Goal: Information Seeking & Learning: Learn about a topic

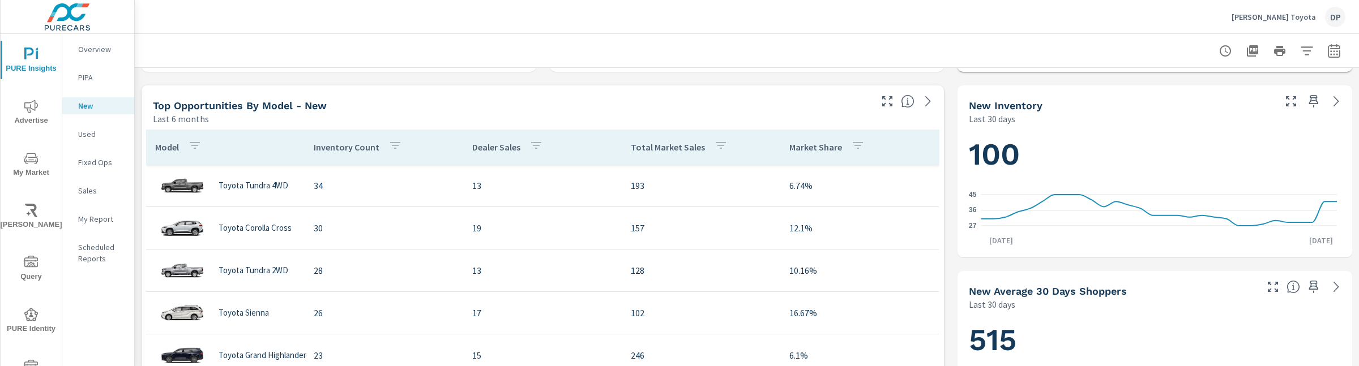
scroll to position [363, 0]
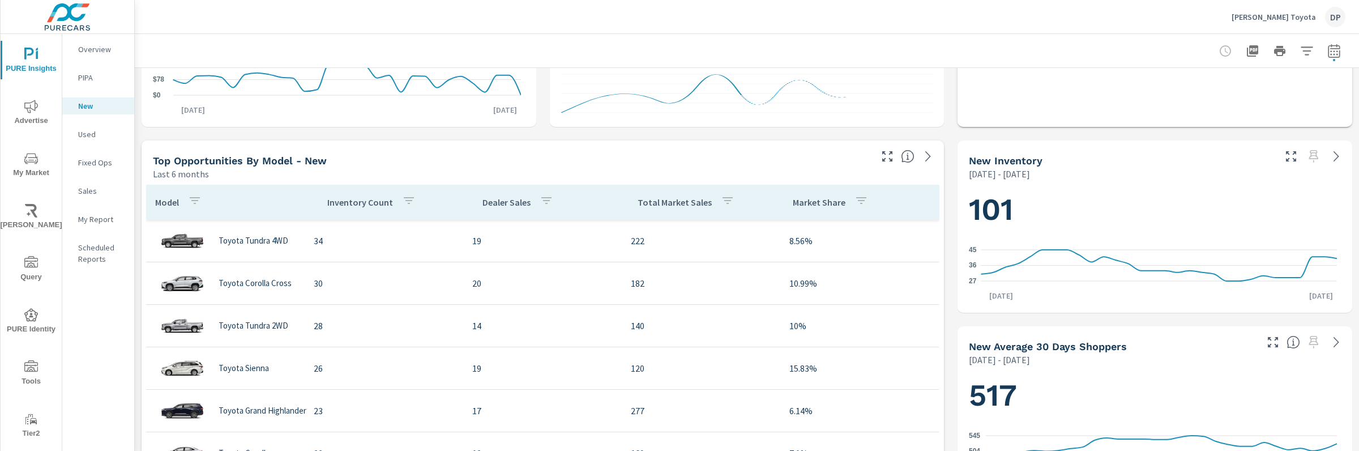
scroll to position [309, 0]
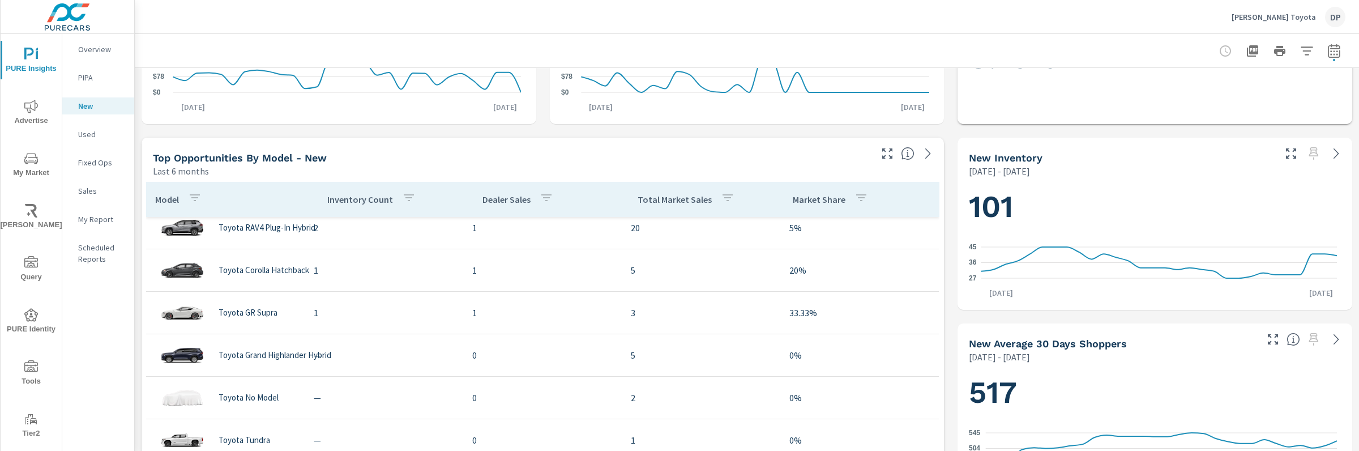
scroll to position [979, 0]
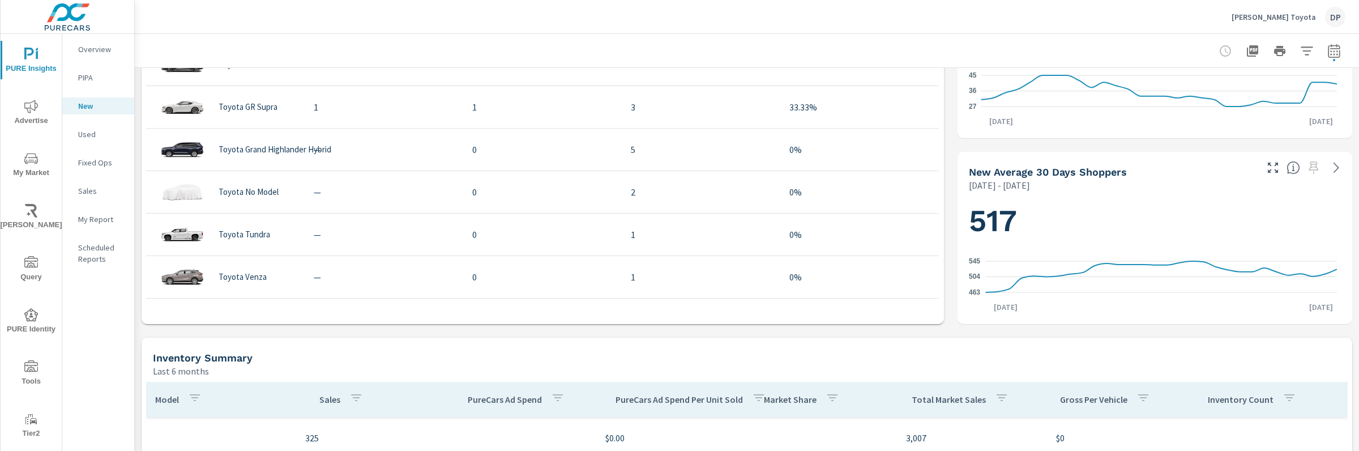
scroll to position [481, 0]
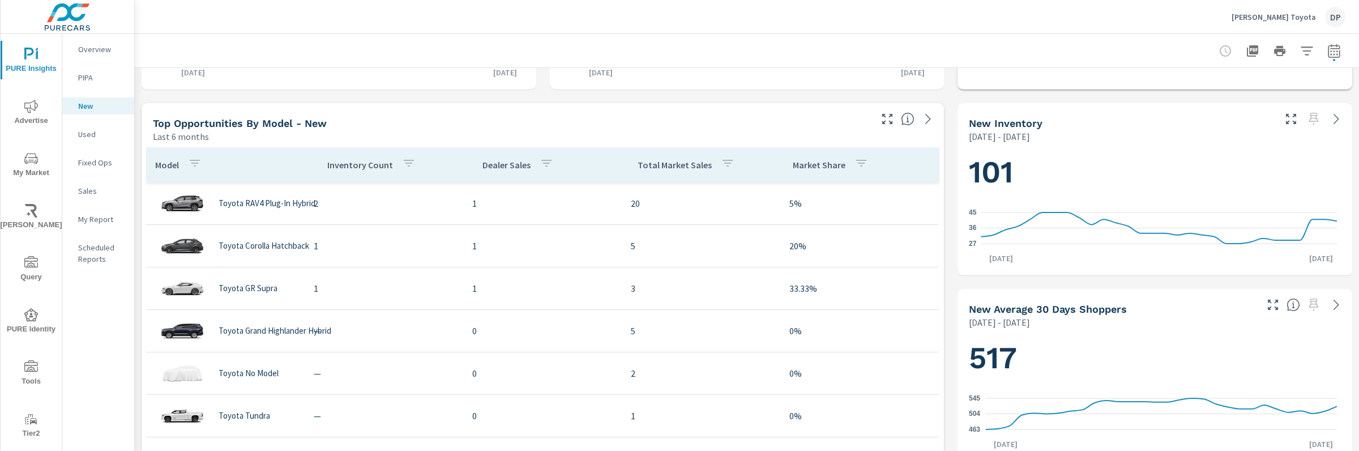
scroll to position [344, 0]
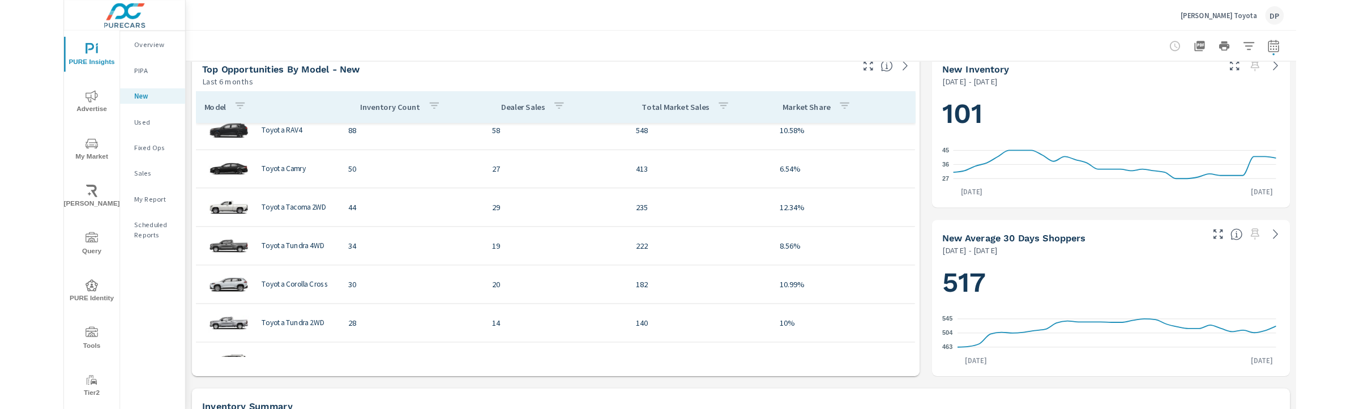
scroll to position [14, 0]
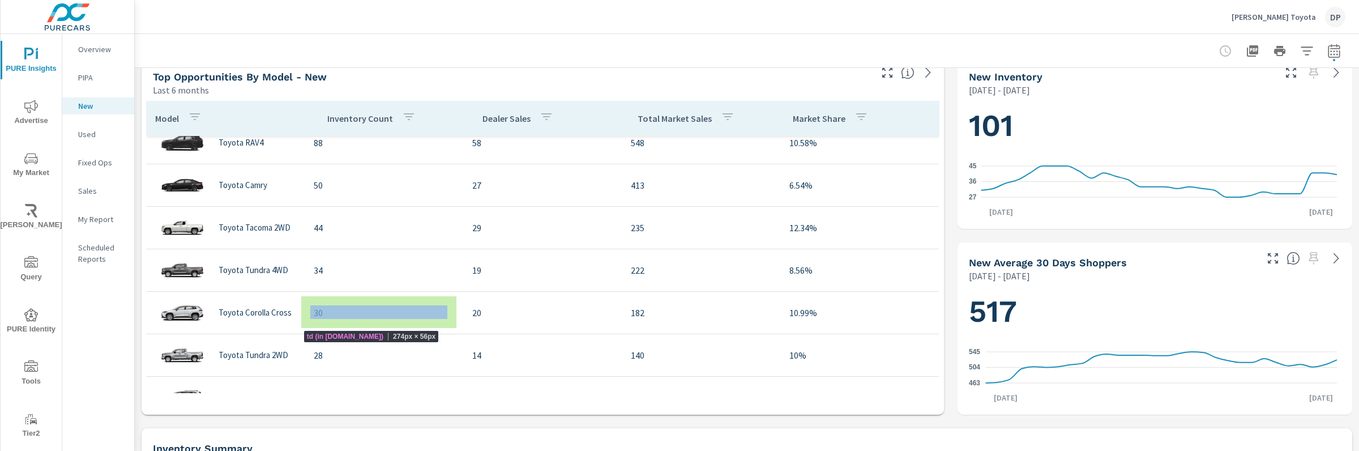
click at [392, 300] on td "30" at bounding box center [384, 313] width 159 height 32
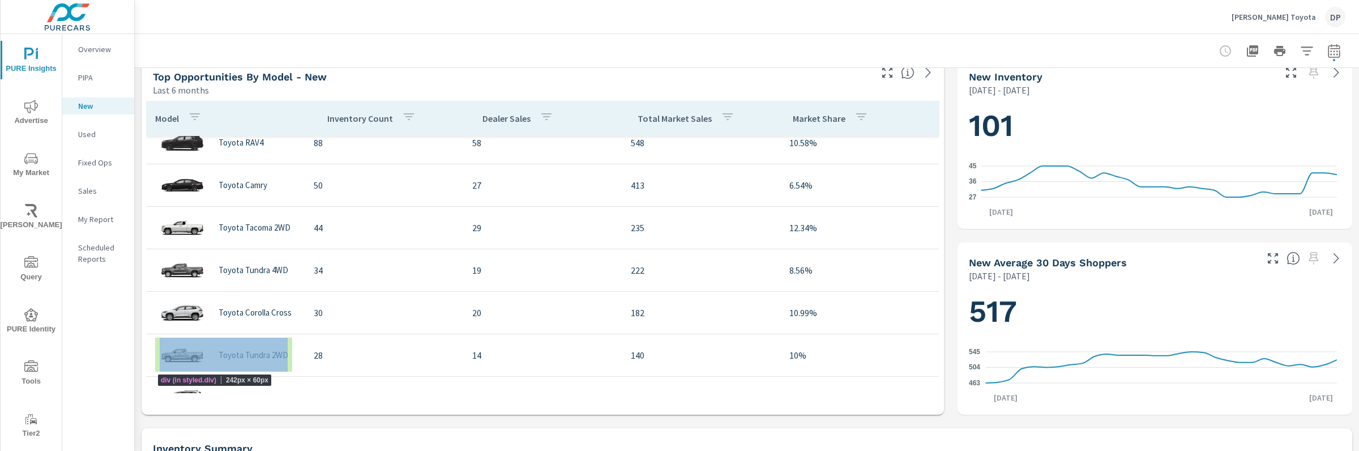
click at [218, 345] on div "Toyota Tundra 2WD" at bounding box center [225, 355] width 140 height 34
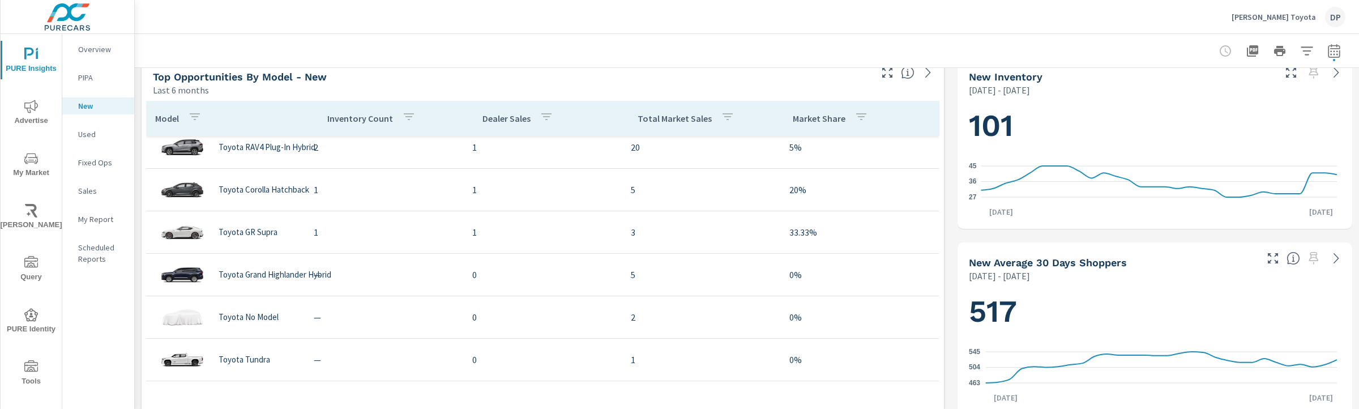
scroll to position [961, 0]
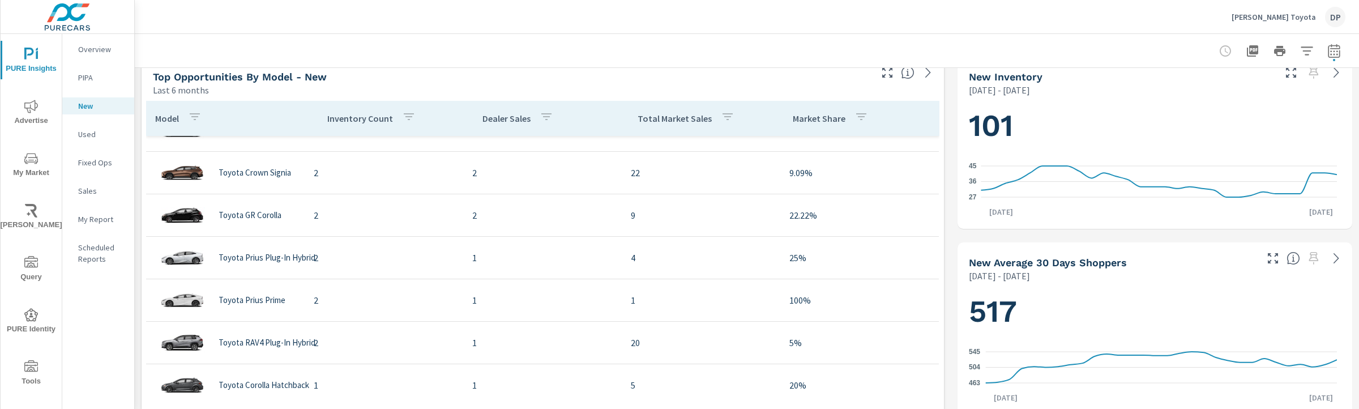
scroll to position [533, 0]
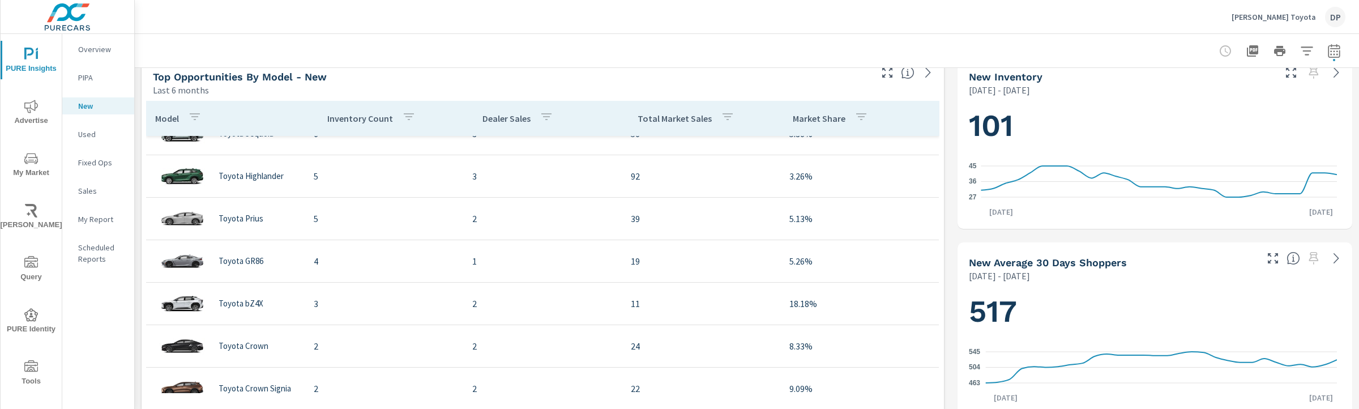
click at [27, 159] on icon "nav menu" at bounding box center [31, 159] width 14 height 14
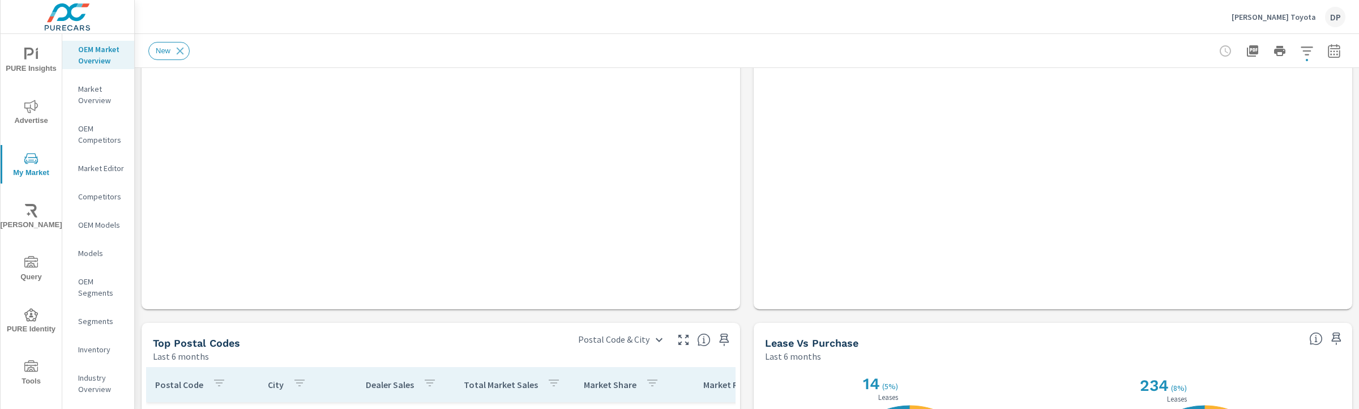
scroll to position [1130, 0]
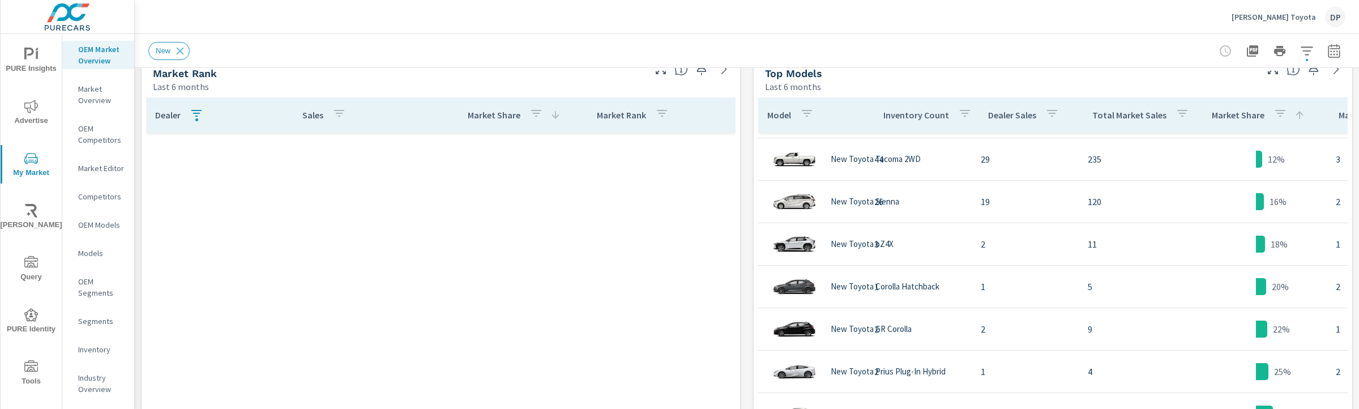
scroll to position [850, 0]
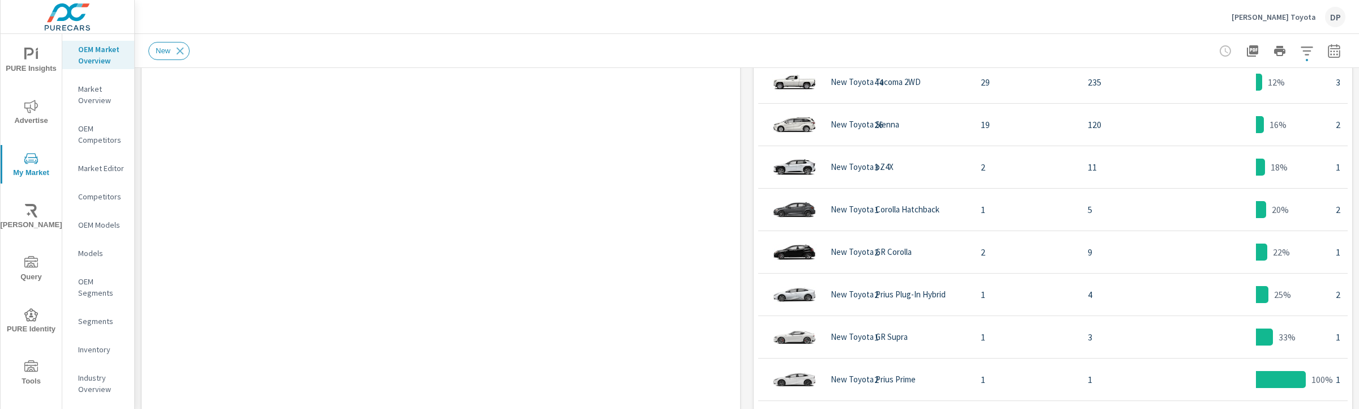
scroll to position [177, 0]
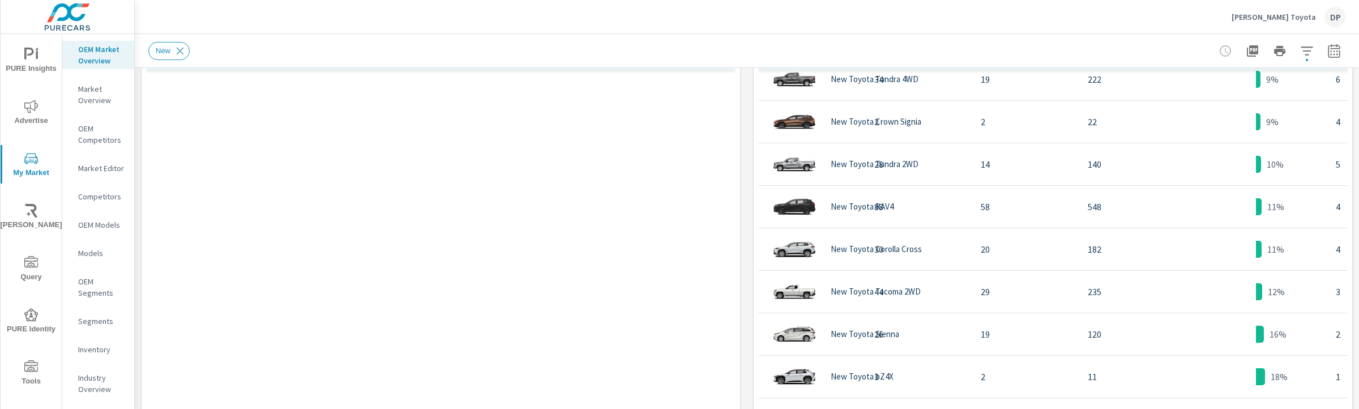
scroll to position [618, 0]
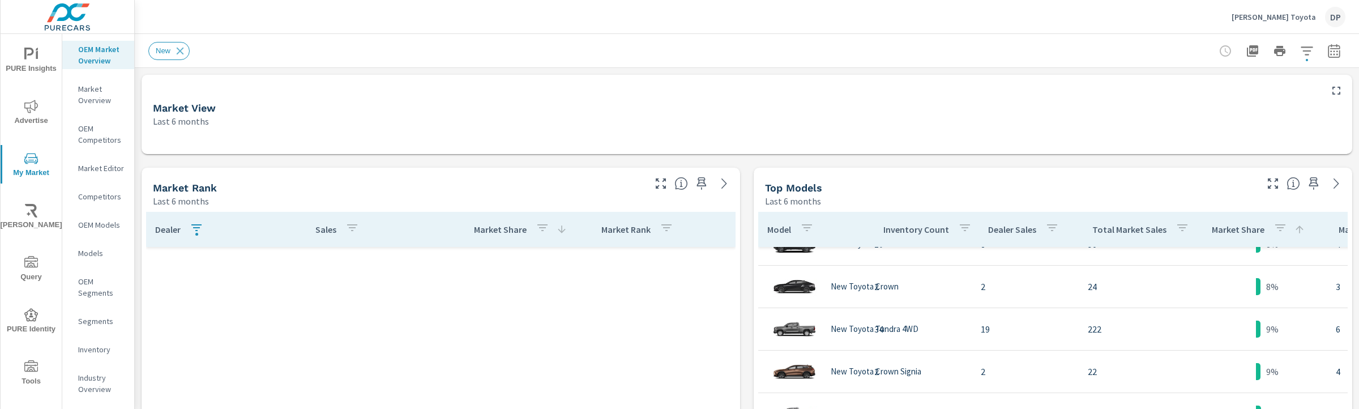
click at [193, 232] on icon "button" at bounding box center [197, 228] width 14 height 14
click at [207, 335] on span "Clear" at bounding box center [197, 339] width 116 height 10
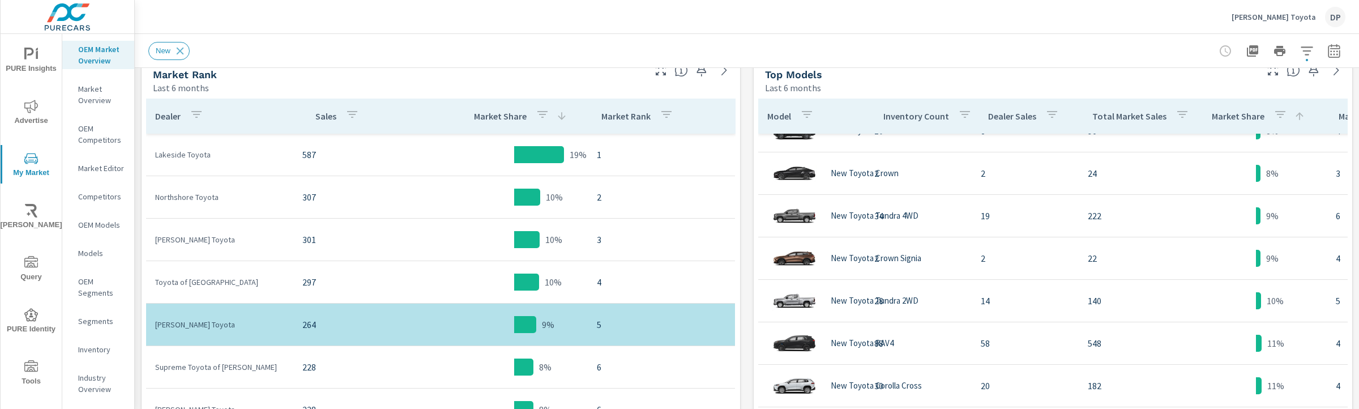
scroll to position [54, 0]
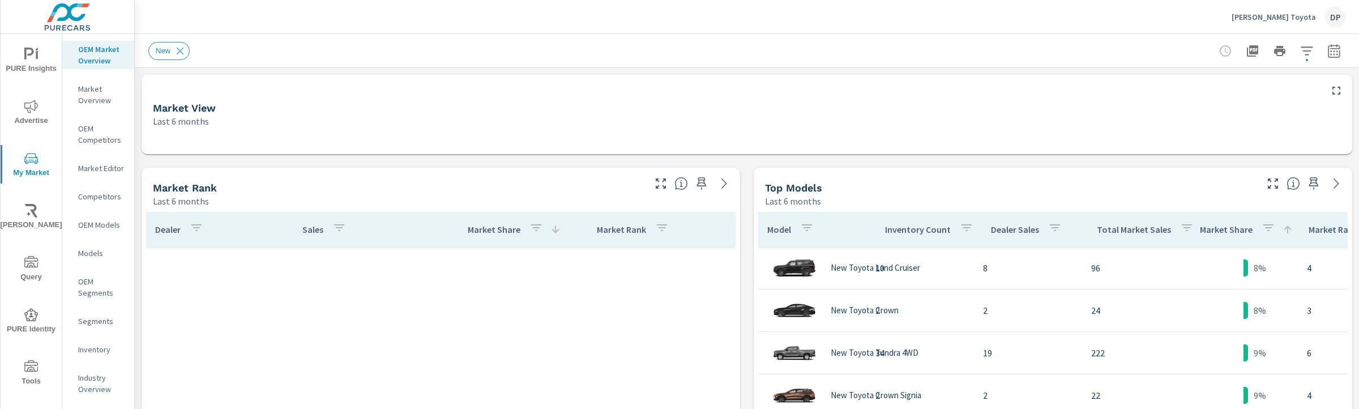
scroll to position [850, 0]
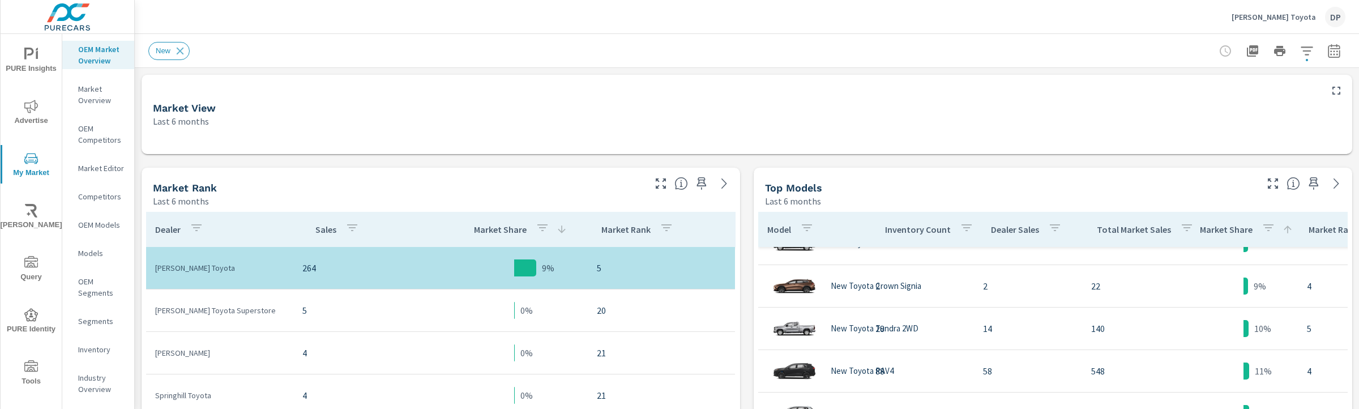
scroll to position [755, 0]
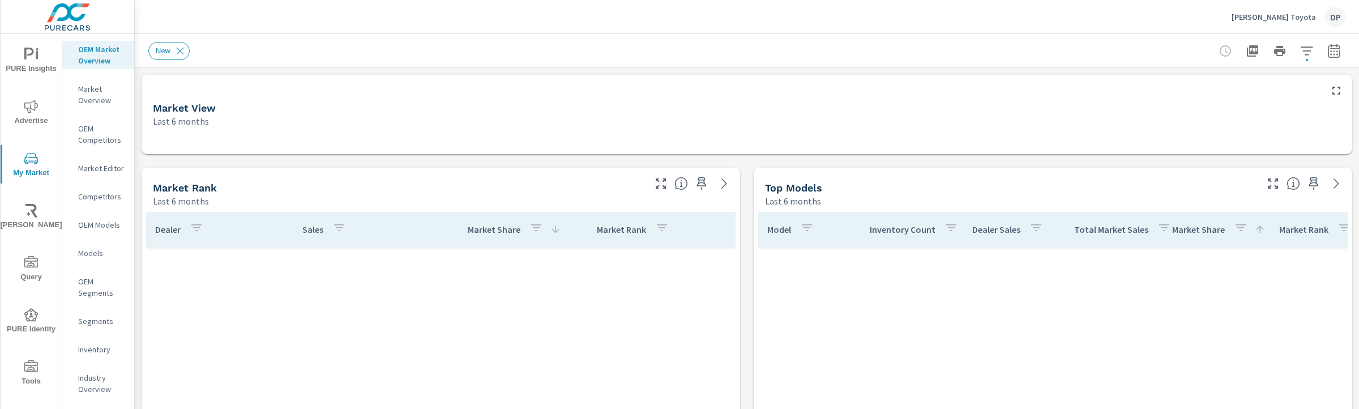
scroll to position [850, 0]
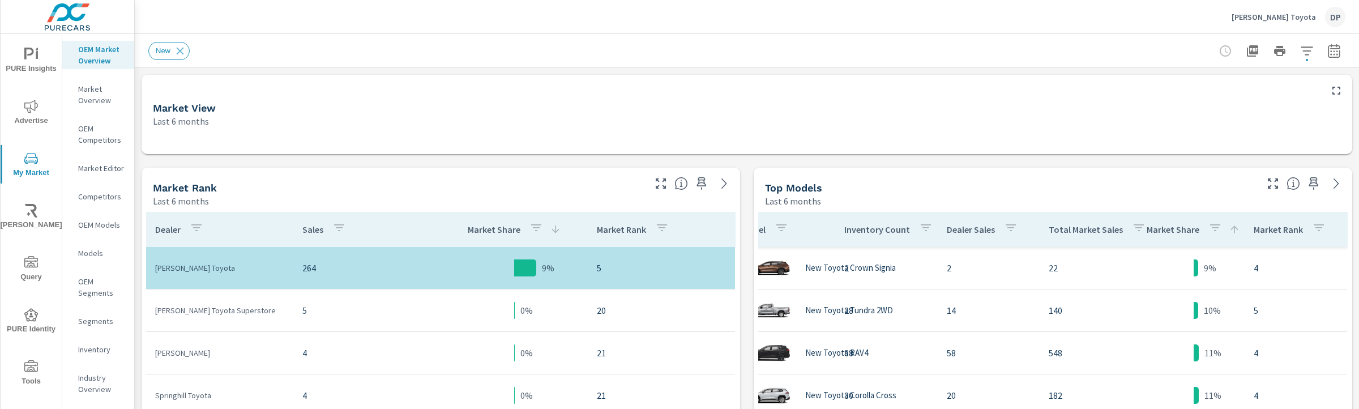
scroll to position [722, 12]
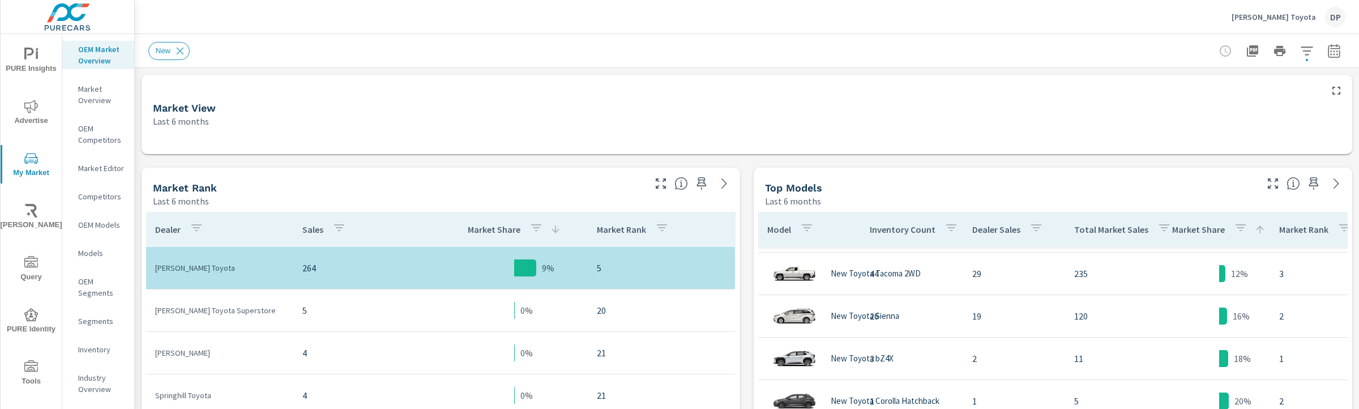
scroll to position [897, 0]
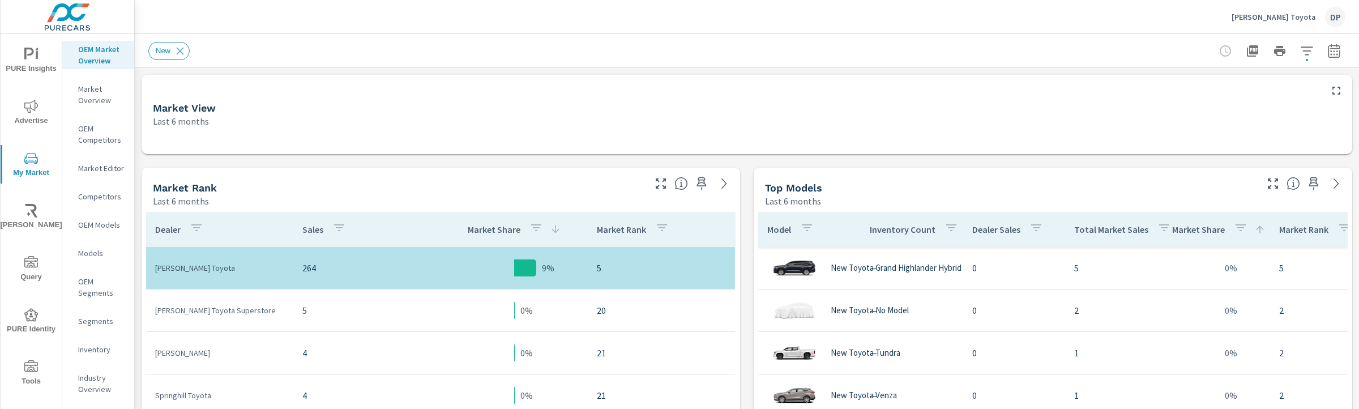
scroll to position [3, 0]
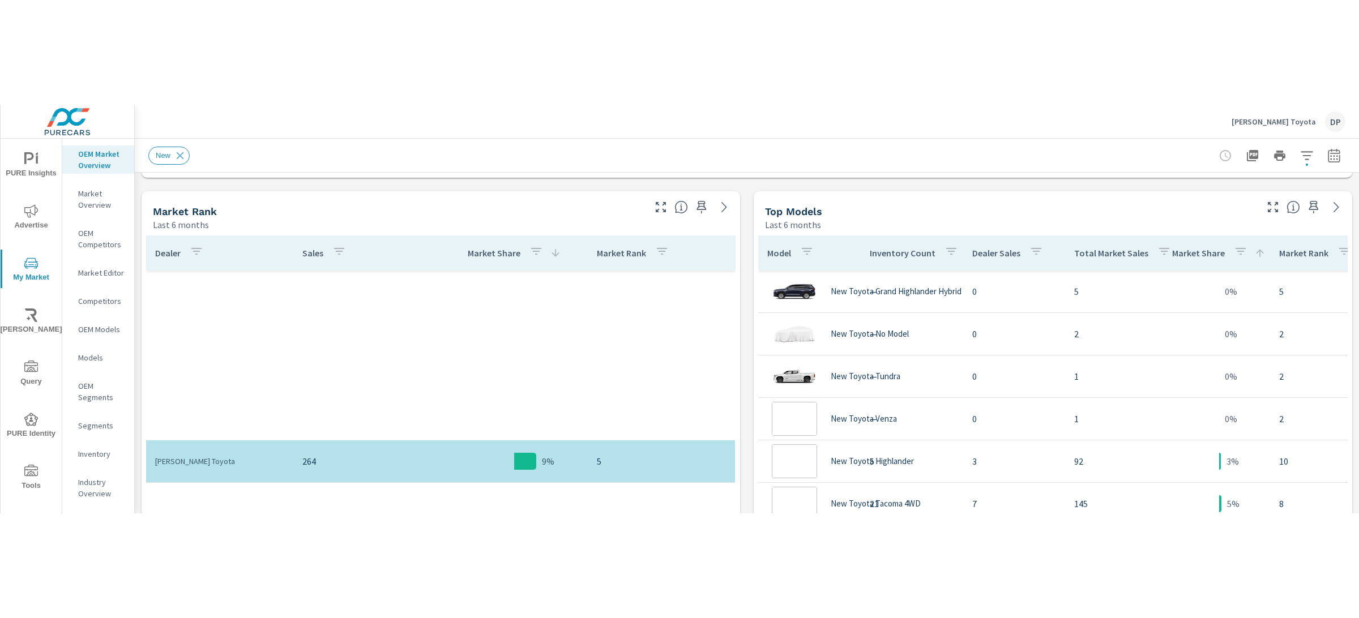
scroll to position [850, 0]
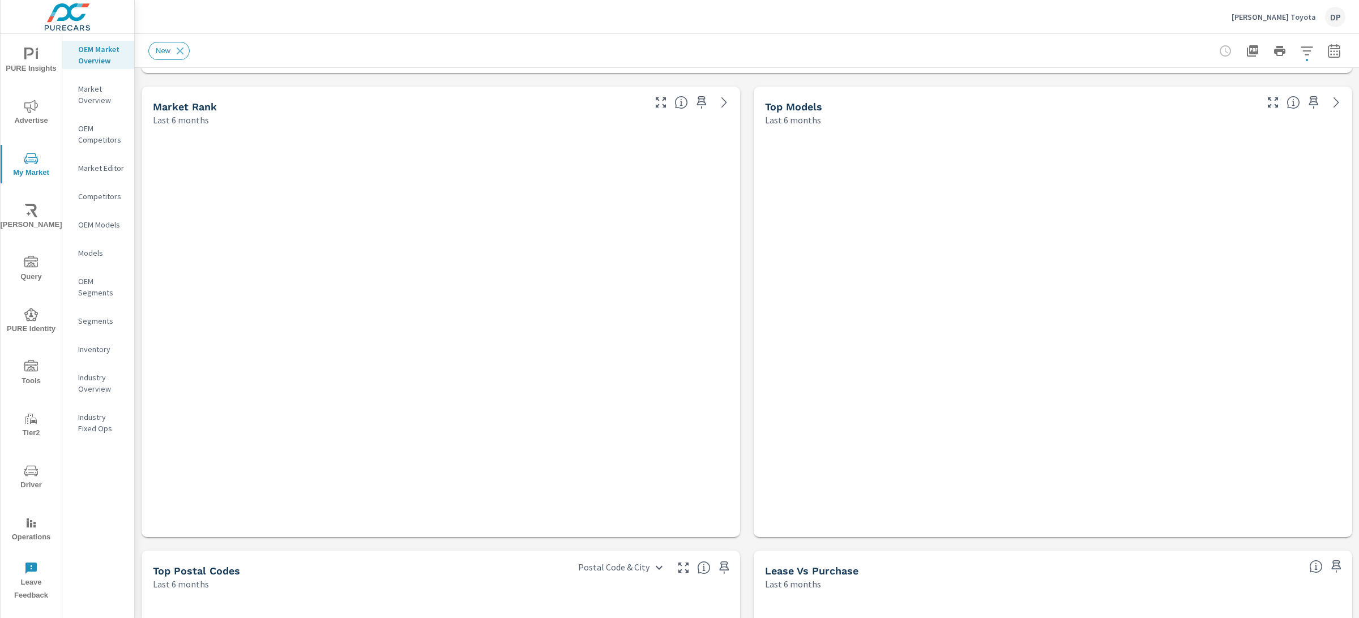
click at [731, 408] on div "Market Rank Last 6 months" at bounding box center [441, 312] width 599 height 451
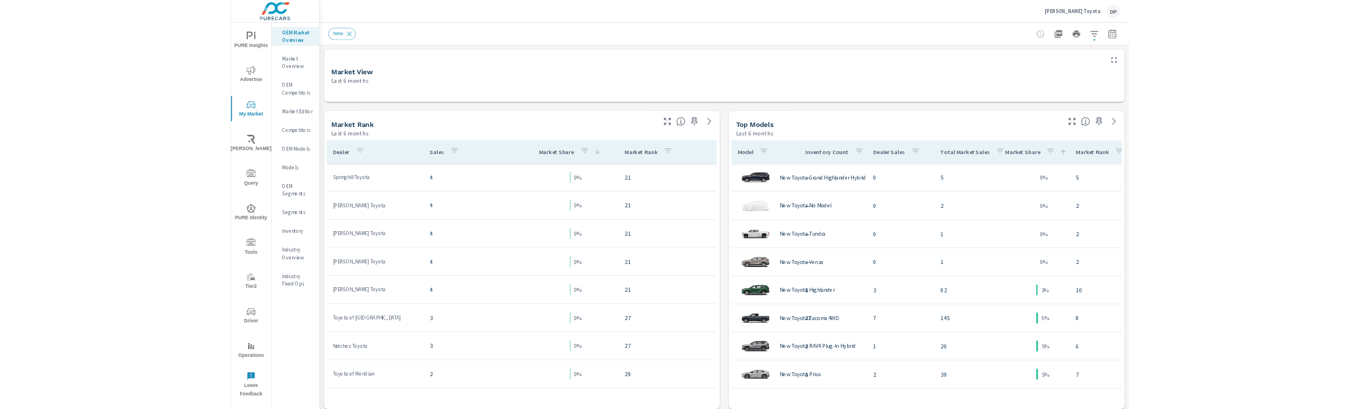
scroll to position [850, 0]
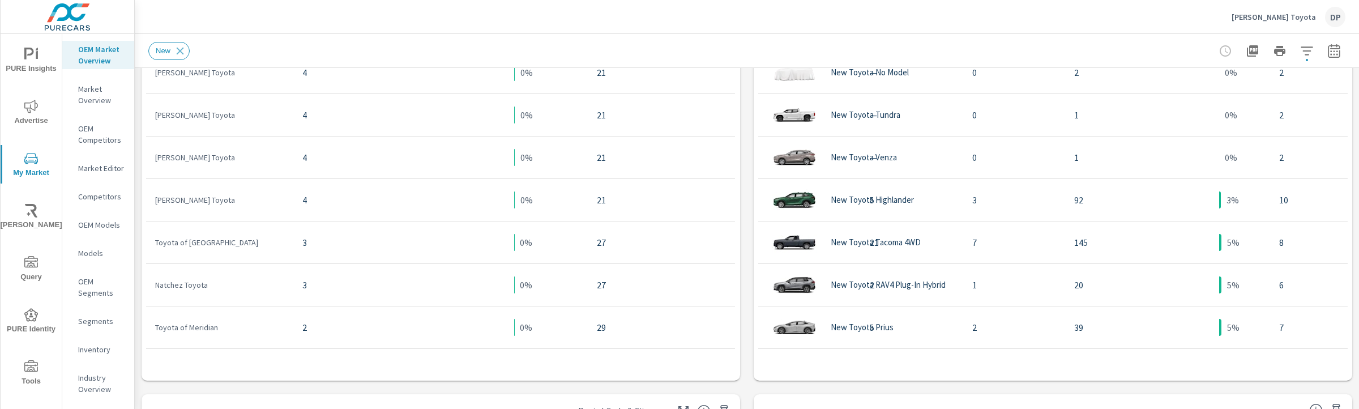
scroll to position [240, 0]
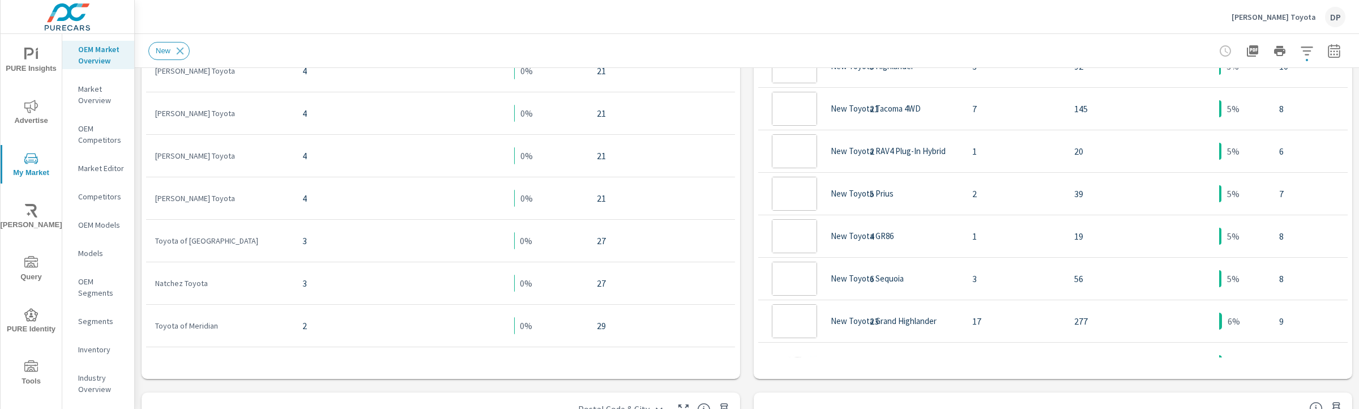
scroll to position [89, 0]
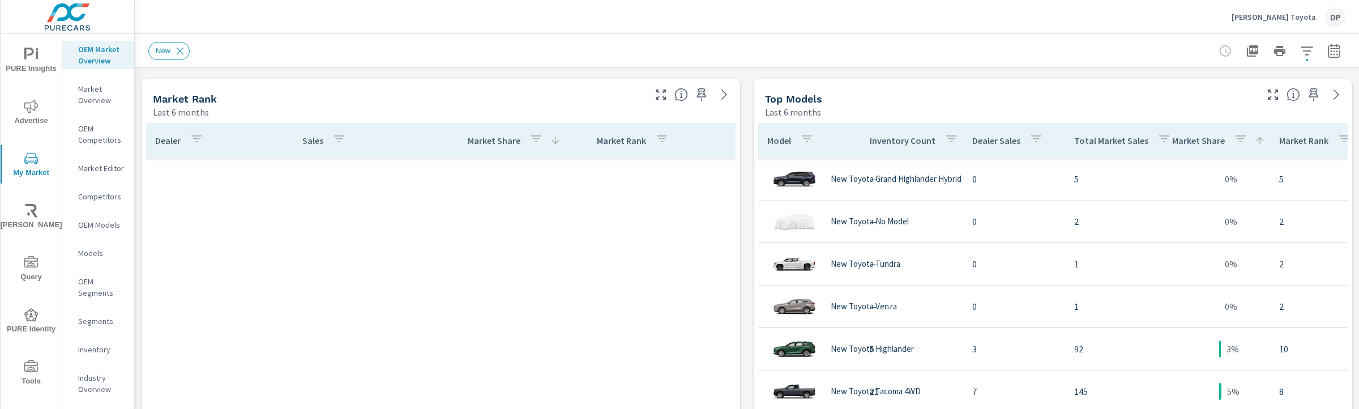
scroll to position [850, 0]
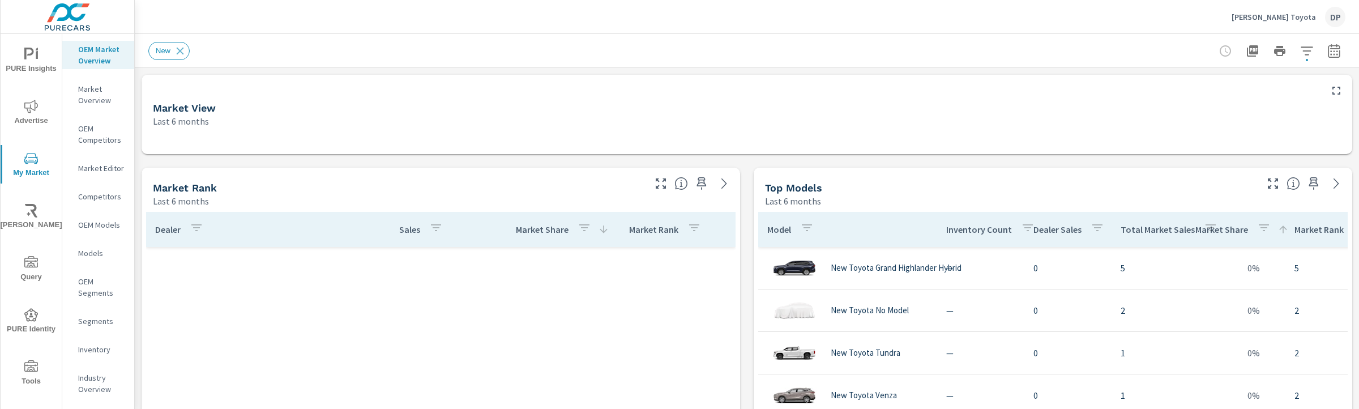
scroll to position [850, 0]
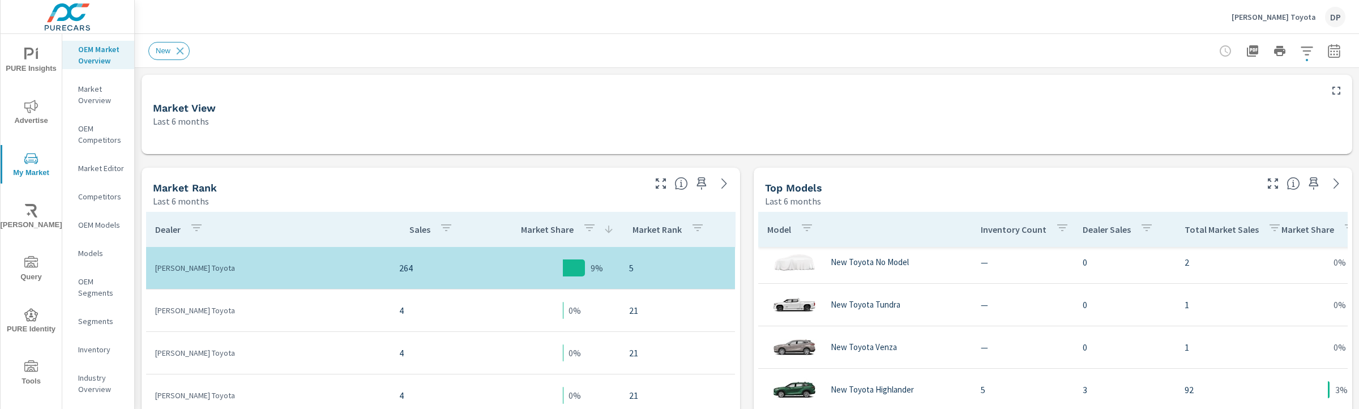
scroll to position [42, 0]
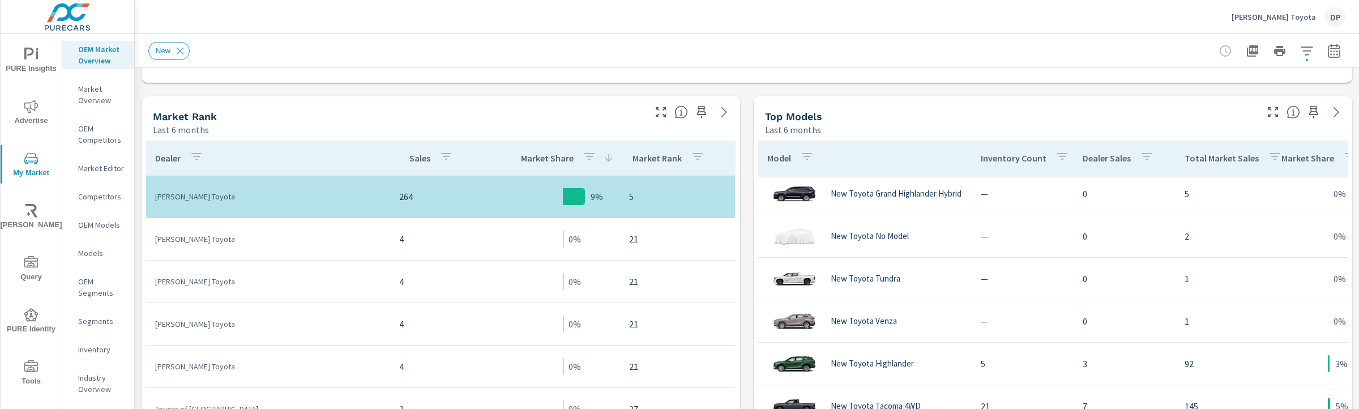
scroll to position [150, 0]
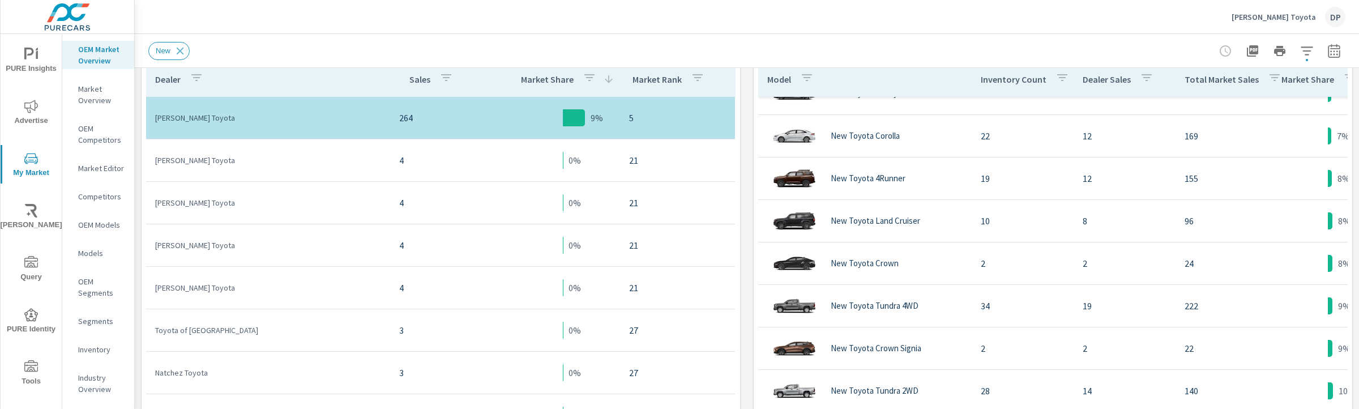
scroll to position [689, 0]
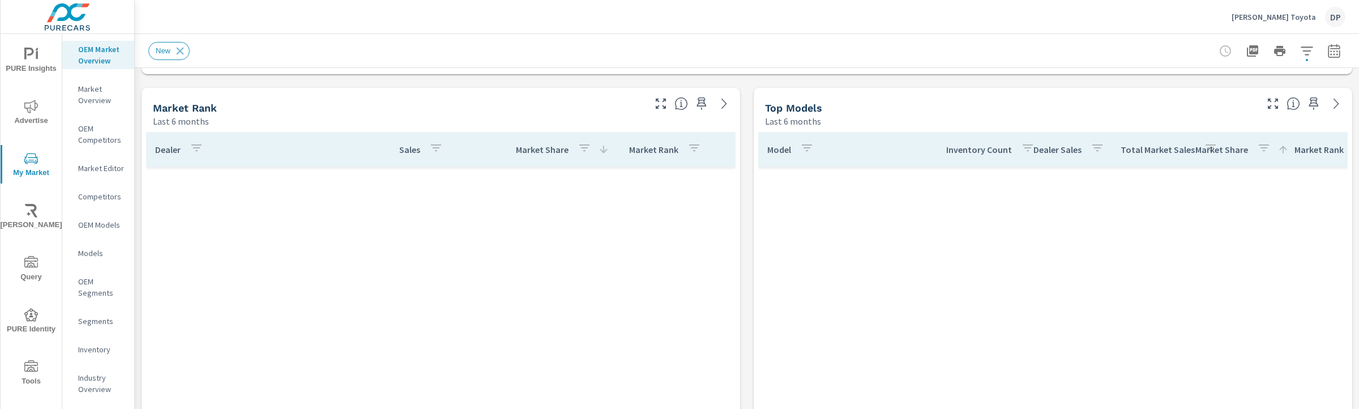
scroll to position [850, 0]
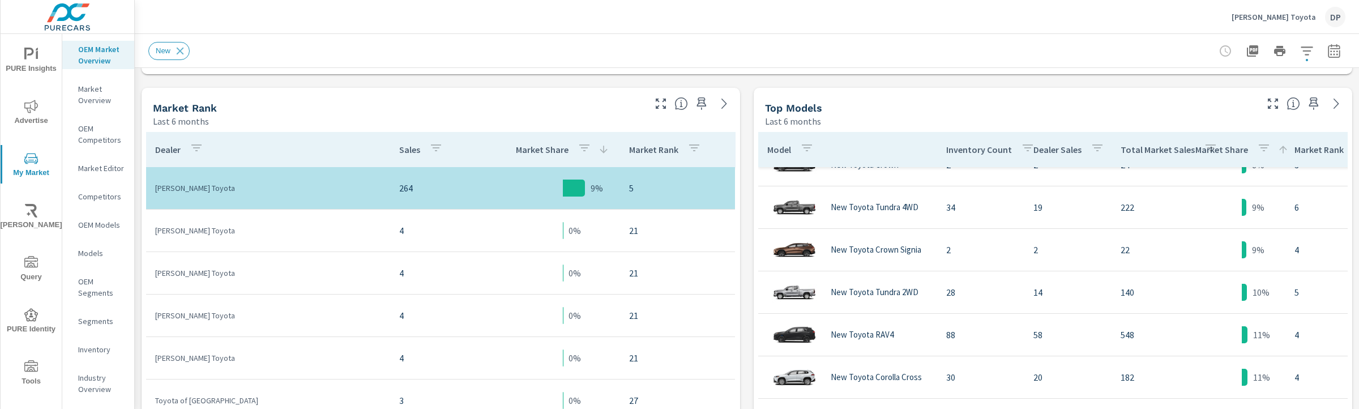
scroll to position [897, 0]
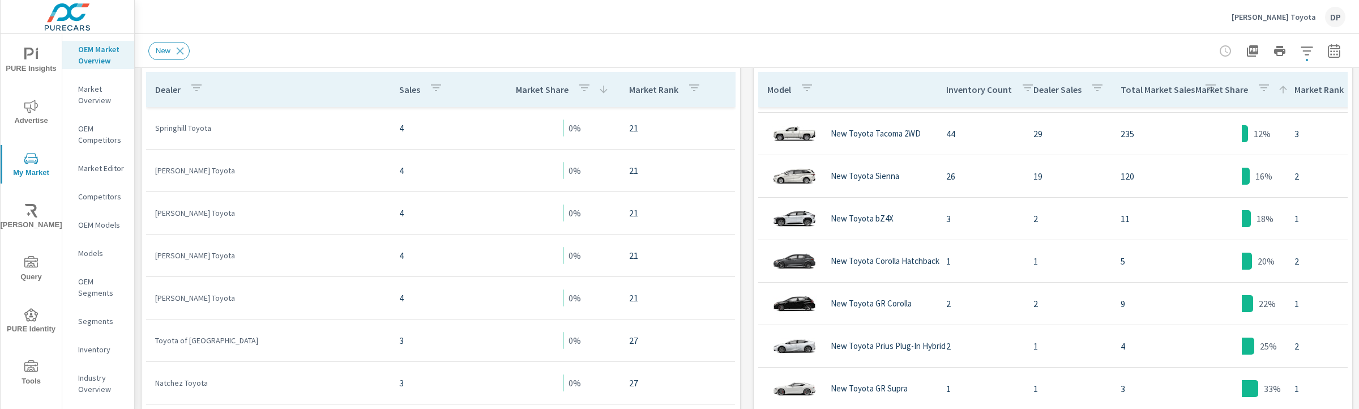
scroll to position [143, 0]
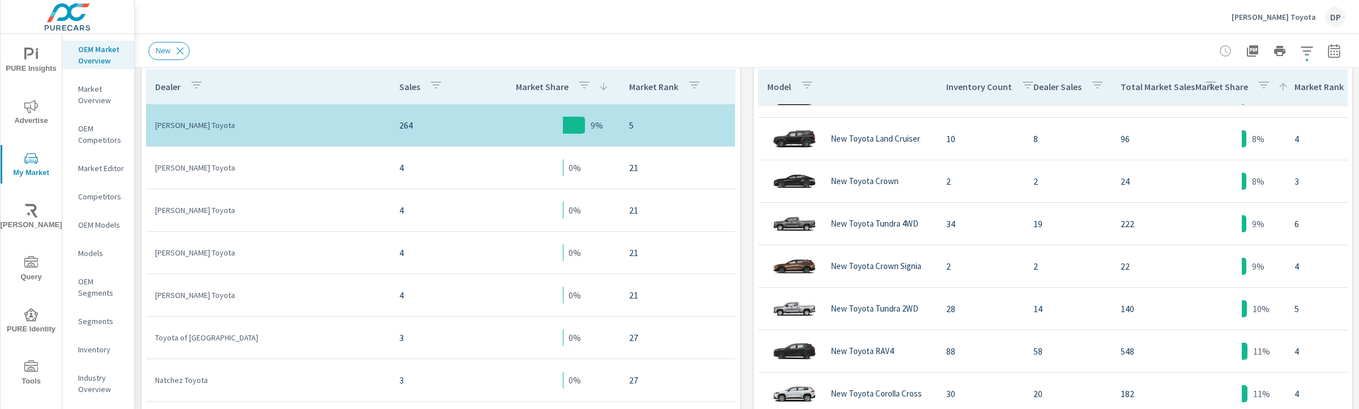
scroll to position [479, 0]
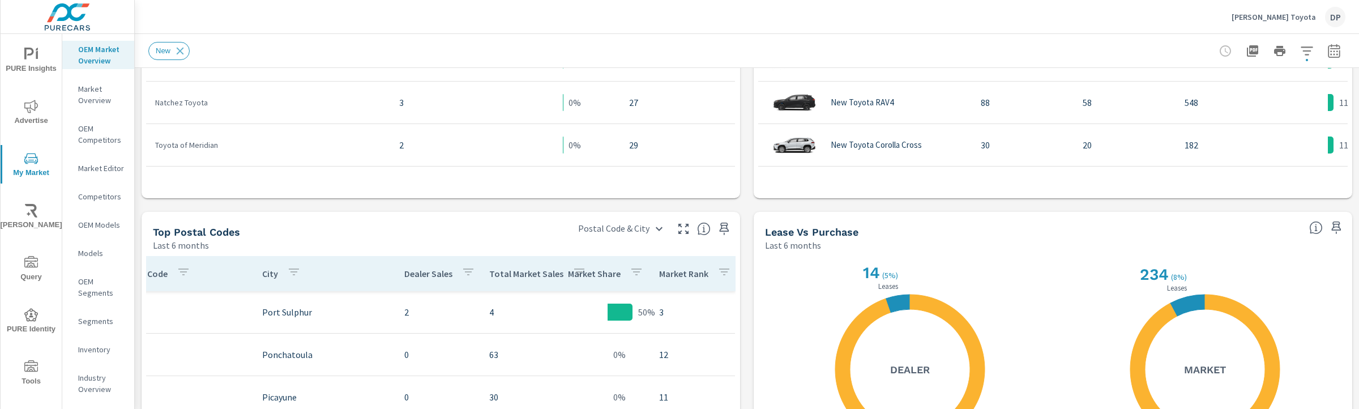
scroll to position [217, 0]
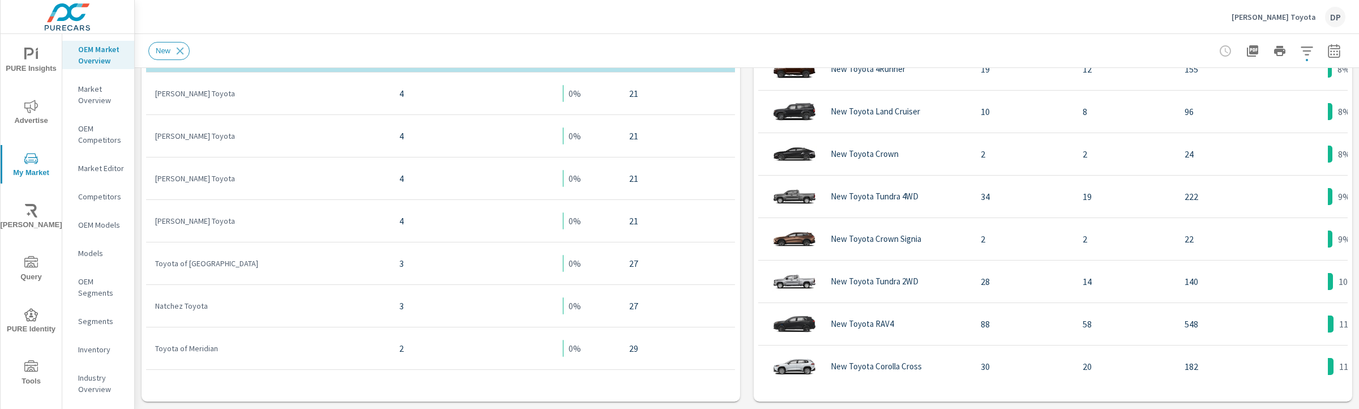
scroll to position [459, 0]
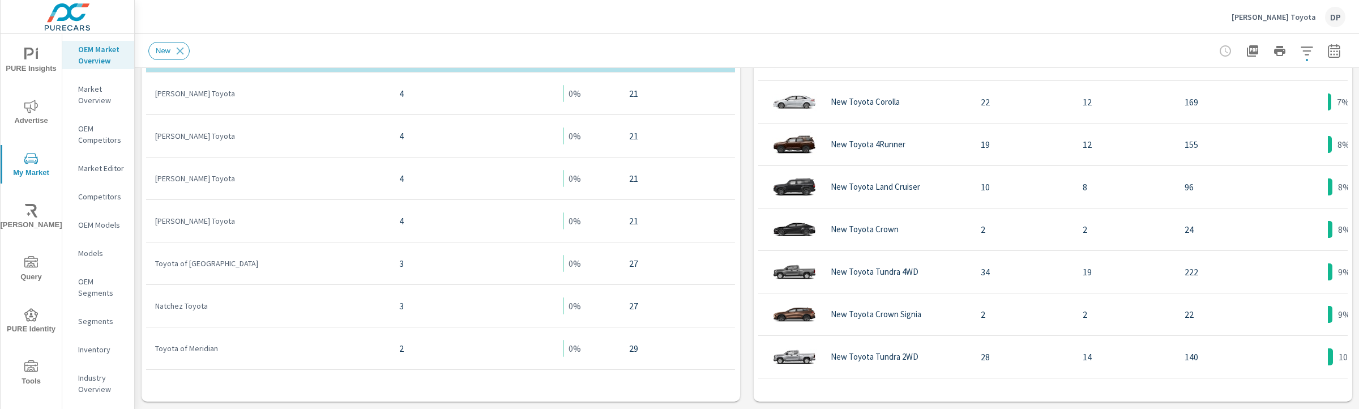
scroll to position [677, 0]
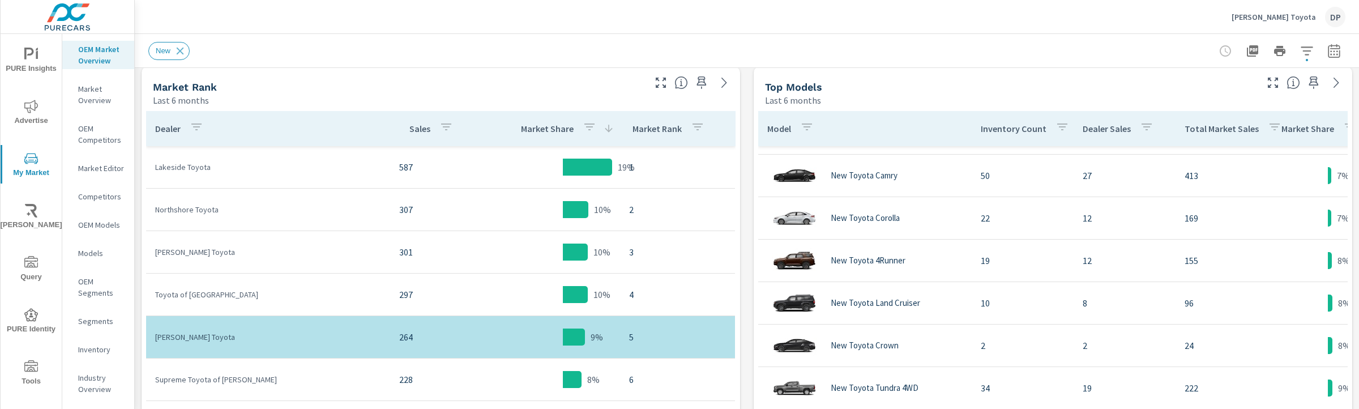
scroll to position [86, 0]
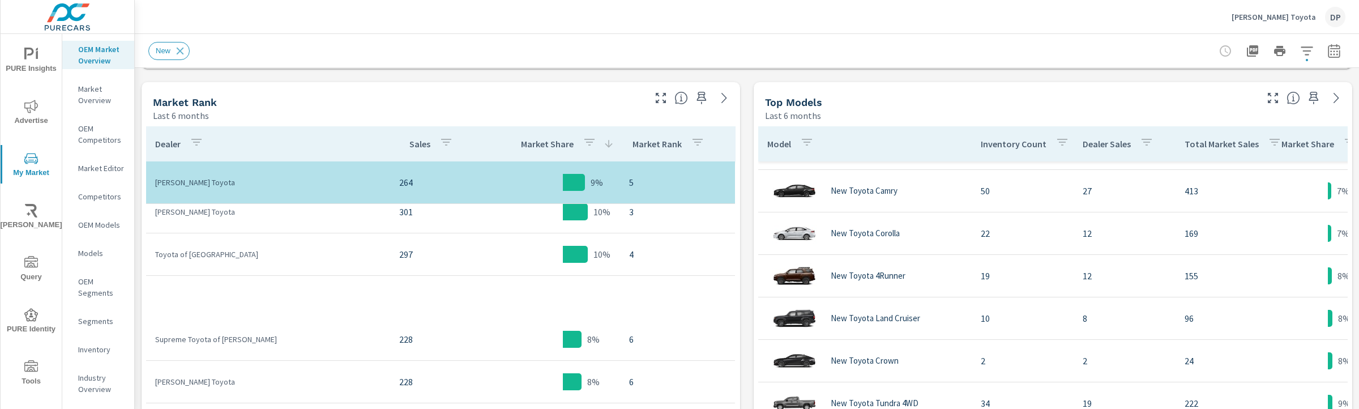
scroll to position [37, 0]
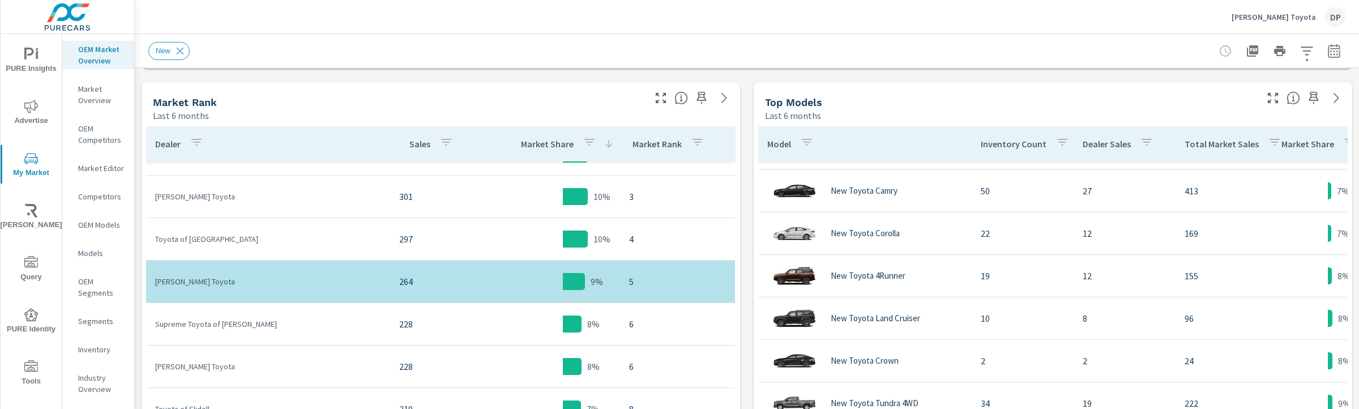
scroll to position [29, 0]
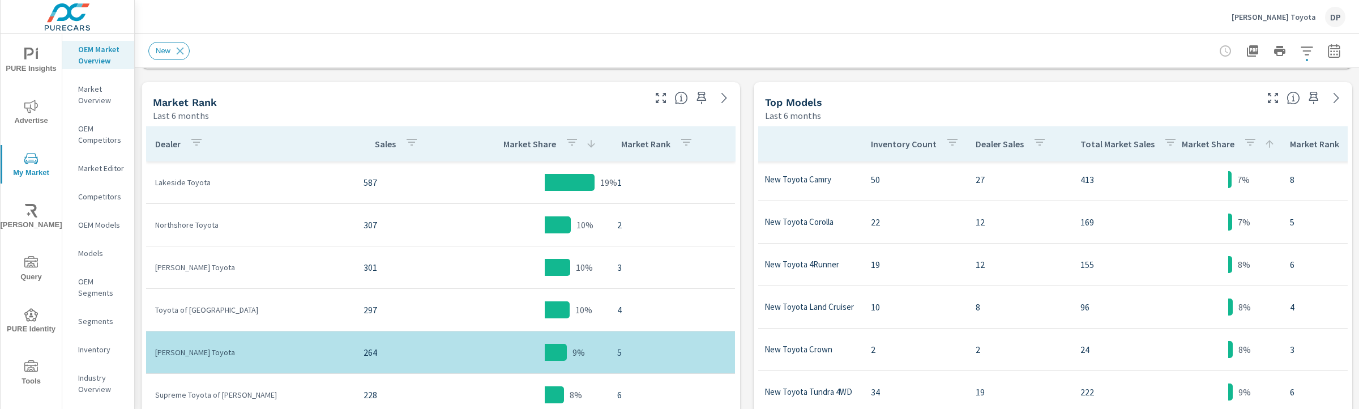
scroll to position [470, 112]
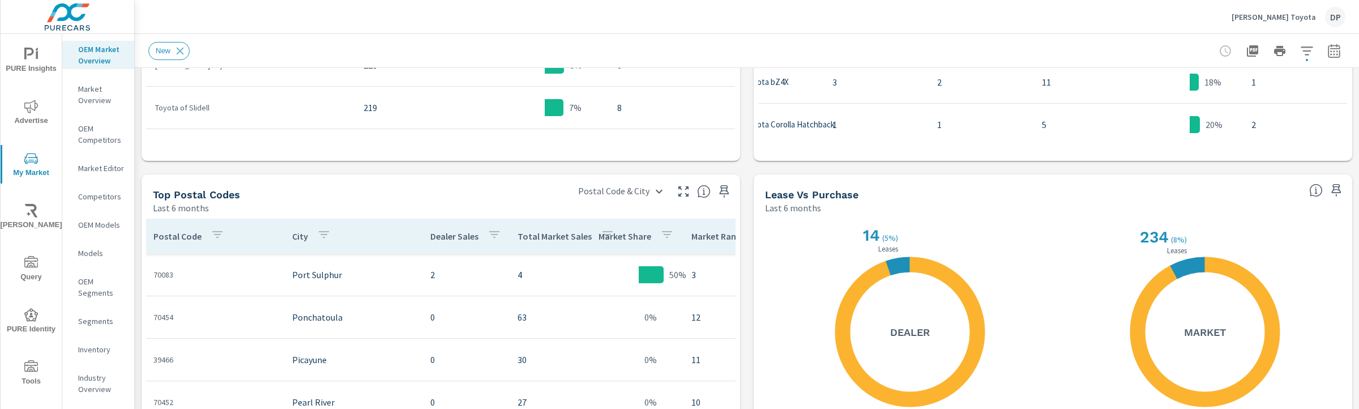
scroll to position [850, 0]
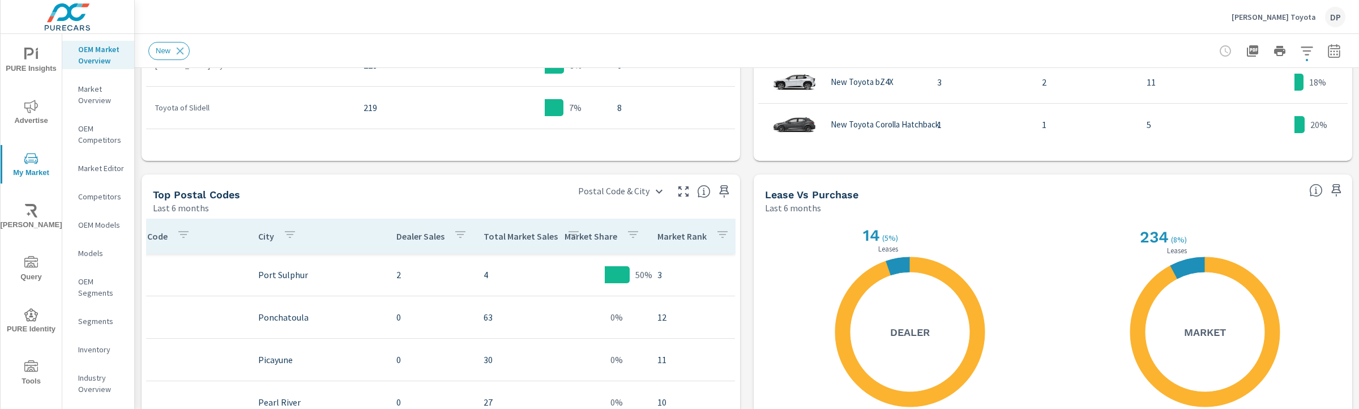
scroll to position [460, 0]
